Goal: Task Accomplishment & Management: Manage account settings

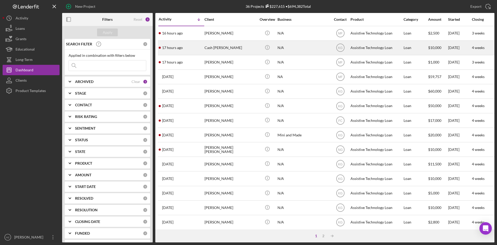
click at [224, 49] on div "Cash [PERSON_NAME]" at bounding box center [231, 48] width 52 height 14
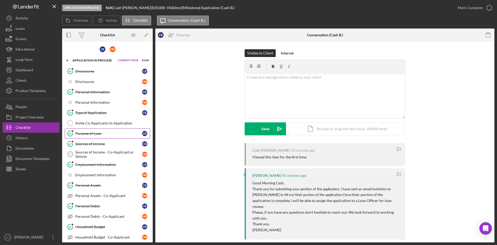
click at [95, 135] on div "Purpose of Loan" at bounding box center [108, 133] width 67 height 4
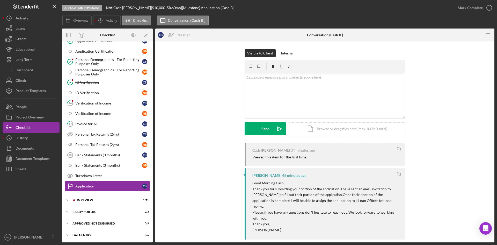
scroll to position [249, 0]
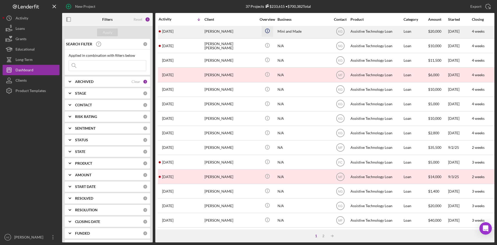
scroll to position [155, 0]
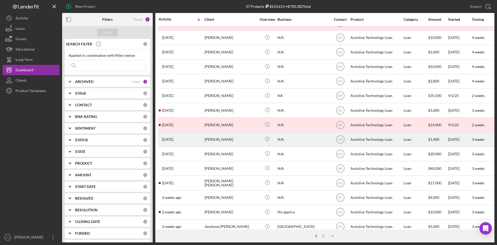
click at [216, 141] on div "[PERSON_NAME]" at bounding box center [231, 139] width 52 height 14
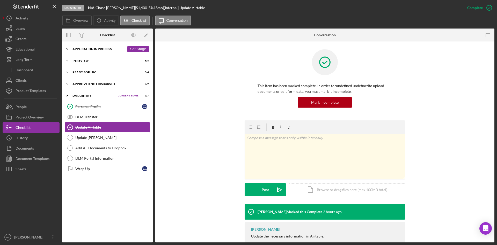
click at [68, 49] on polyline at bounding box center [68, 48] width 2 height 1
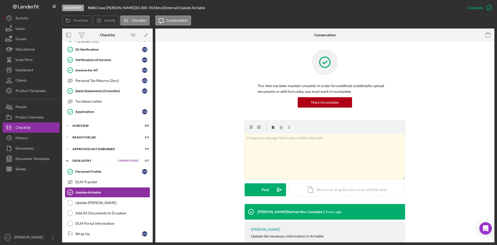
scroll to position [157, 0]
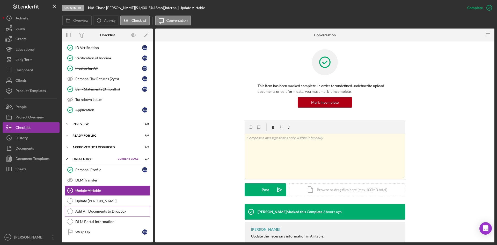
click at [107, 212] on div "Add All Documents to Dropbox" at bounding box center [112, 211] width 75 height 4
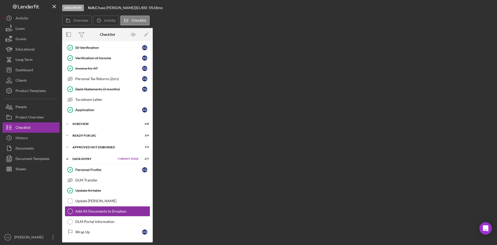
scroll to position [157, 0]
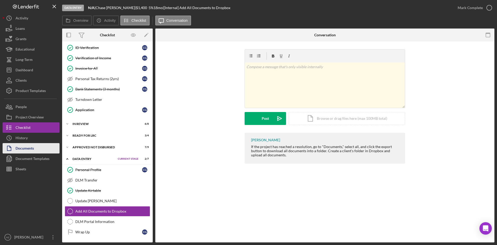
click at [27, 151] on div "Documents" at bounding box center [25, 149] width 18 height 12
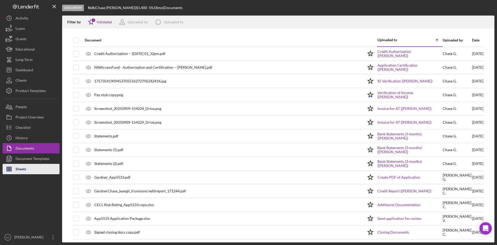
click at [19, 170] on div "Sheets" at bounding box center [21, 170] width 11 height 12
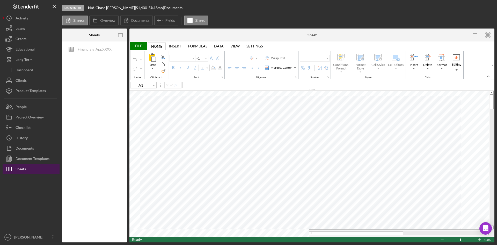
type input "Arial"
type input "10"
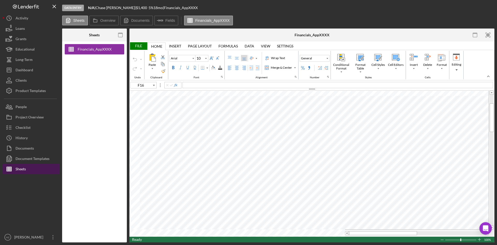
type input "G52"
type input "11"
type input "F16"
type input "10"
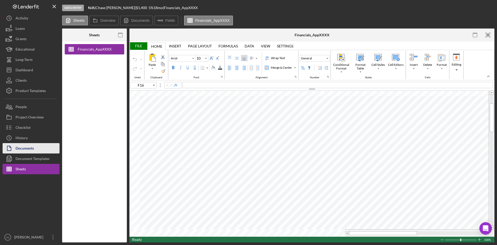
click at [26, 150] on div "Documents" at bounding box center [25, 149] width 18 height 12
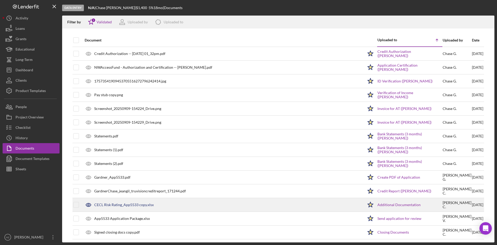
scroll to position [16, 0]
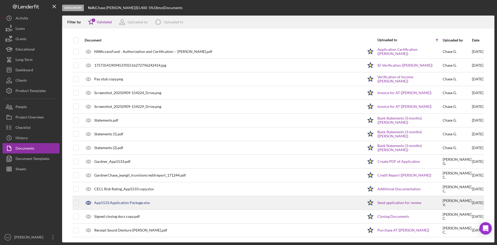
click at [138, 202] on div "App5533 Application Package.xlsx" at bounding box center [122, 202] width 56 height 4
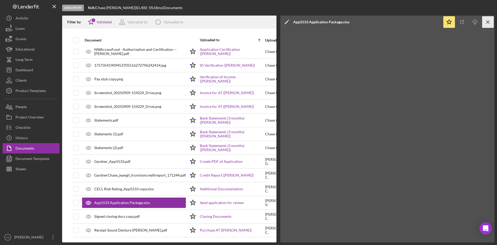
click at [489, 22] on icon "Icon/Menu Close" at bounding box center [489, 22] width 12 height 12
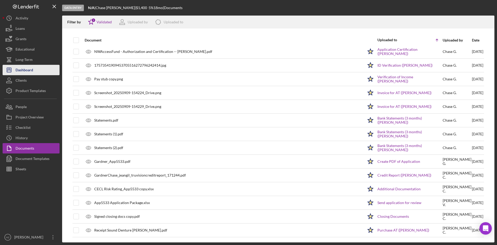
click at [23, 73] on div "Dashboard" at bounding box center [25, 71] width 18 height 12
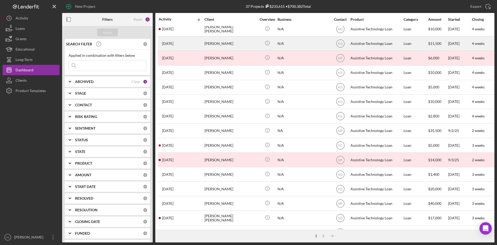
scroll to position [130, 0]
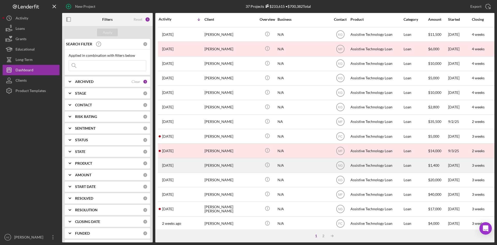
click at [234, 167] on div "[PERSON_NAME]" at bounding box center [231, 165] width 52 height 14
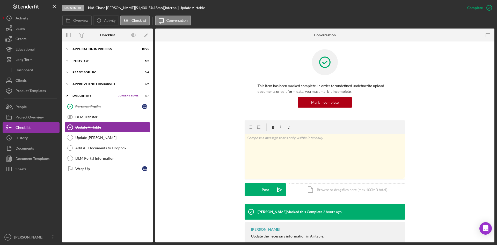
click at [68, 97] on icon "Icon/Expander" at bounding box center [67, 95] width 10 height 10
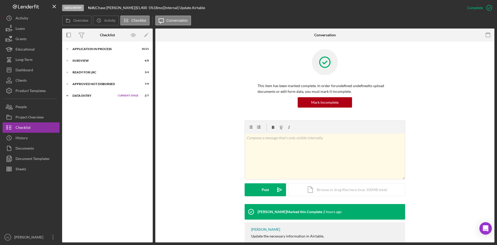
click at [68, 97] on icon "Icon/Expander" at bounding box center [67, 95] width 10 height 10
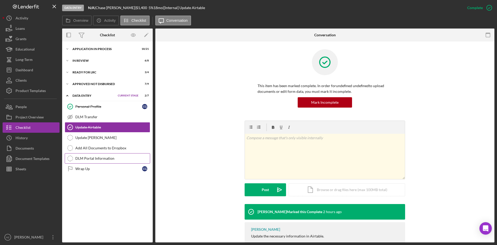
click at [98, 160] on div "DLM Portal Information" at bounding box center [112, 158] width 75 height 4
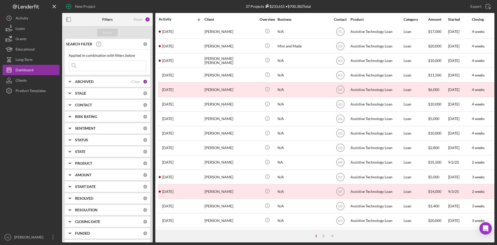
scroll to position [115, 0]
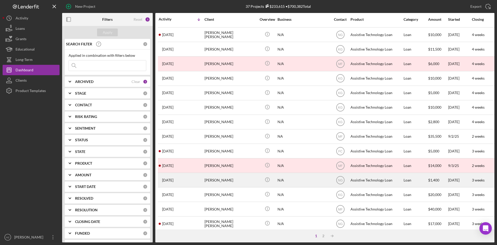
click at [219, 182] on div "[PERSON_NAME]" at bounding box center [231, 180] width 52 height 14
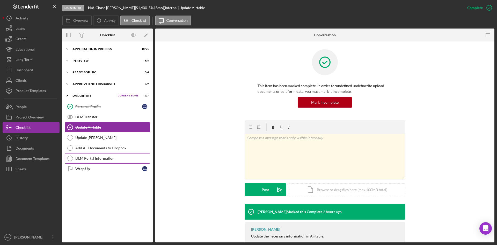
click at [104, 159] on div "DLM Portal Information" at bounding box center [112, 158] width 75 height 4
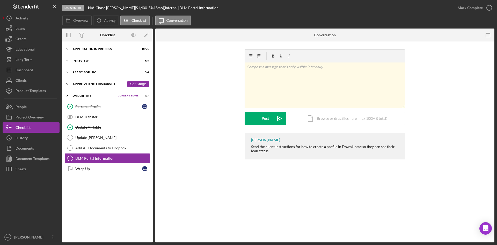
click at [68, 83] on icon "Icon/Expander" at bounding box center [67, 84] width 10 height 10
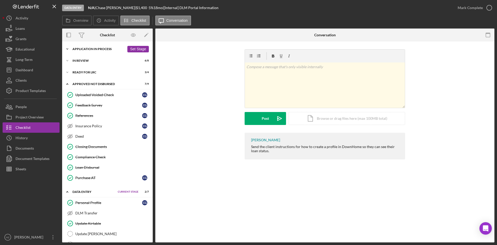
click at [67, 51] on icon "Icon/Expander" at bounding box center [67, 49] width 10 height 10
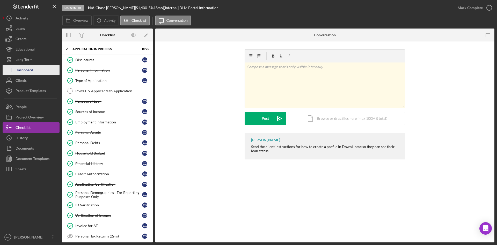
click at [21, 70] on div "Dashboard" at bounding box center [25, 71] width 18 height 12
